Goal: Go to known website: Go to known website

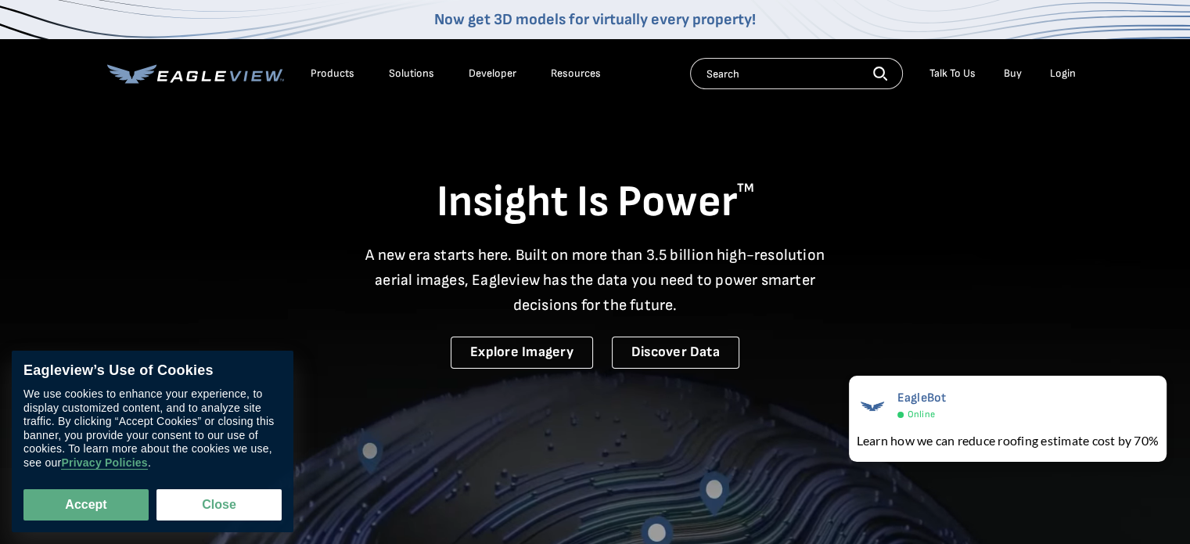
click at [1060, 76] on div "Login" at bounding box center [1063, 74] width 26 height 14
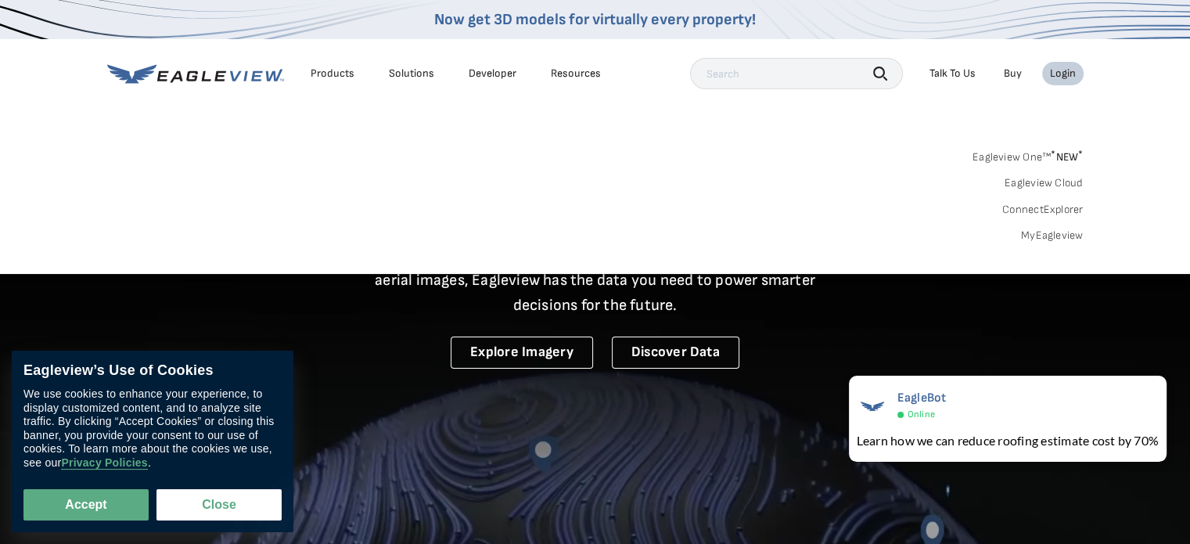
click at [1043, 235] on link "MyEagleview" at bounding box center [1052, 235] width 63 height 14
